Goal: Contribute content: Add original content to the website for others to see

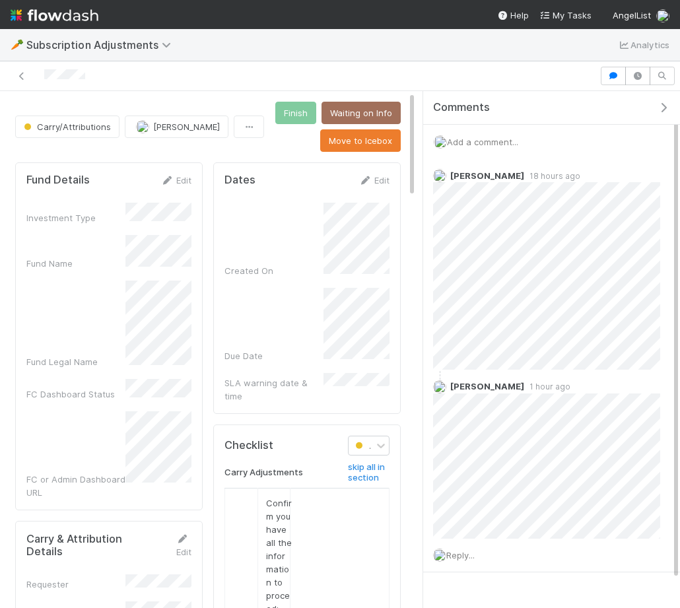
click at [488, 135] on div "Add a comment..." at bounding box center [551, 142] width 257 height 34
click at [485, 147] on div "Add a comment..." at bounding box center [551, 142] width 257 height 34
click at [455, 137] on span "Add a comment..." at bounding box center [482, 142] width 71 height 11
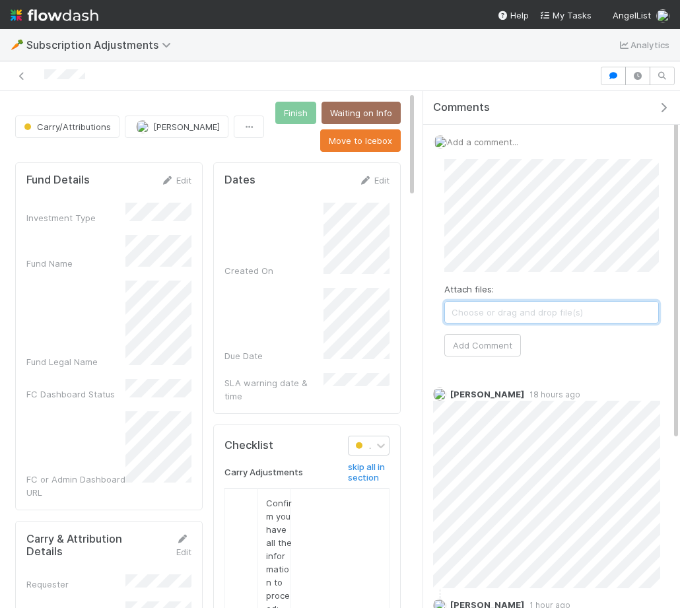
click at [541, 305] on span "Choose or drag and drop file(s)" at bounding box center [551, 312] width 213 height 21
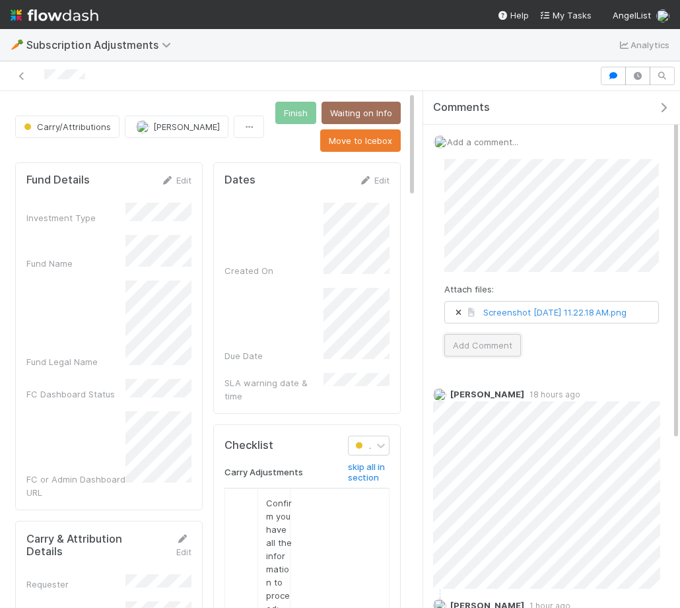
click at [479, 357] on button "Add Comment" at bounding box center [482, 345] width 77 height 22
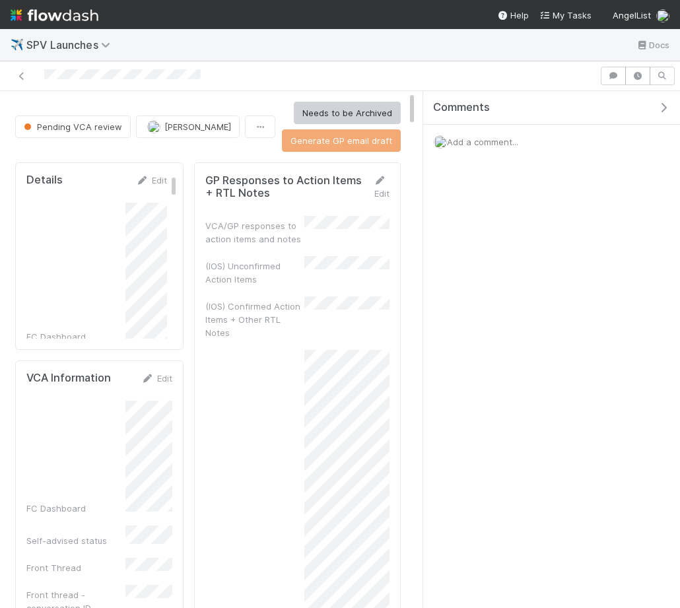
click at [669, 104] on icon "button" at bounding box center [663, 107] width 13 height 11
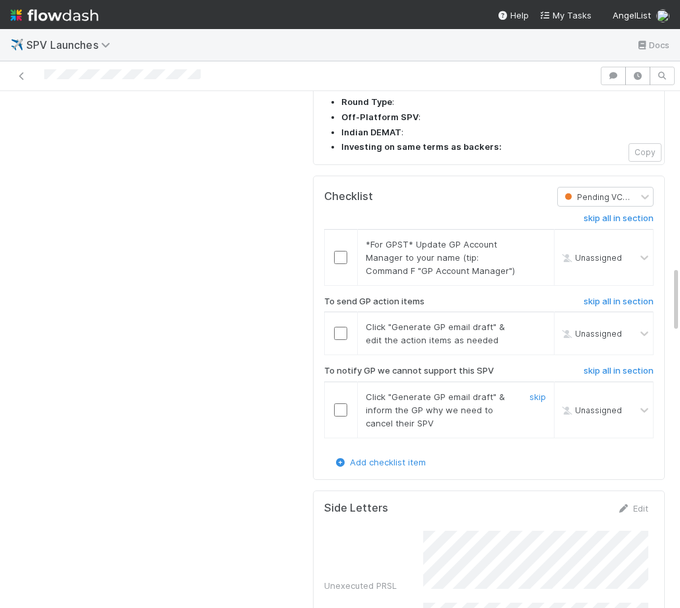
scroll to position [1363, 0]
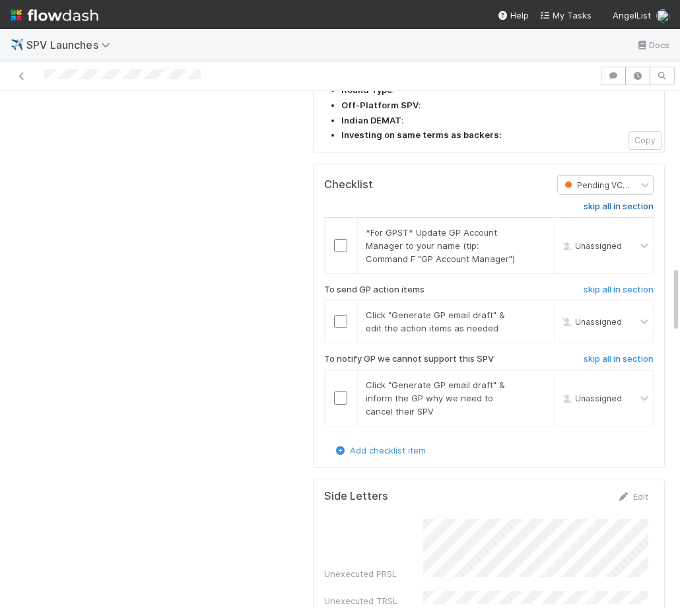
click at [625, 201] on h6 "skip all in section" at bounding box center [619, 206] width 70 height 11
click at [596, 354] on h6 "skip all in section" at bounding box center [619, 359] width 70 height 11
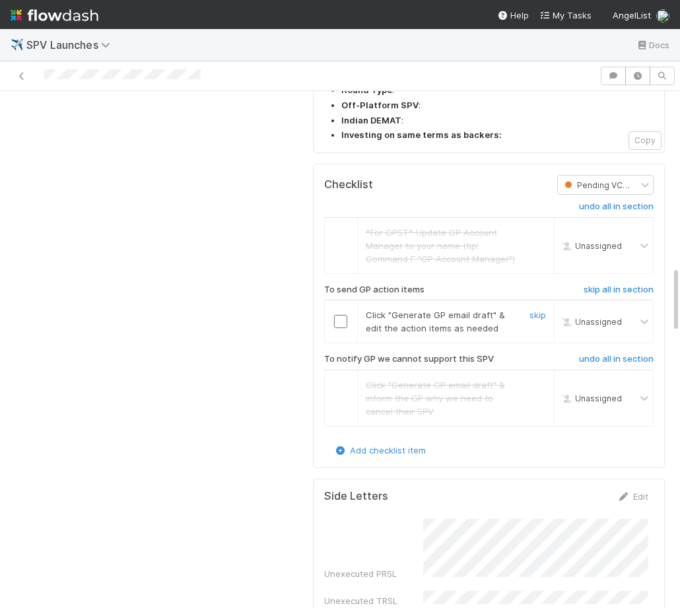
click at [337, 315] on input "checkbox" at bounding box center [340, 321] width 13 height 13
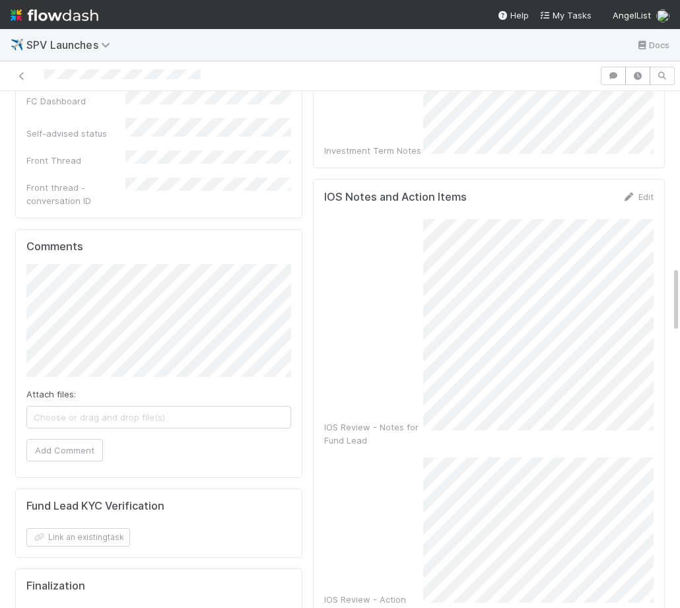
scroll to position [0, 0]
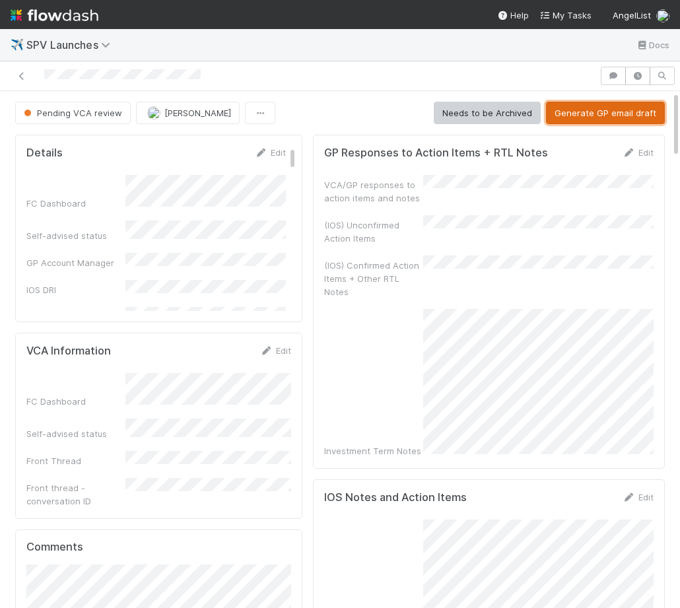
click at [598, 106] on button "Generate GP email draft" at bounding box center [605, 113] width 119 height 22
